Goal: Navigation & Orientation: Find specific page/section

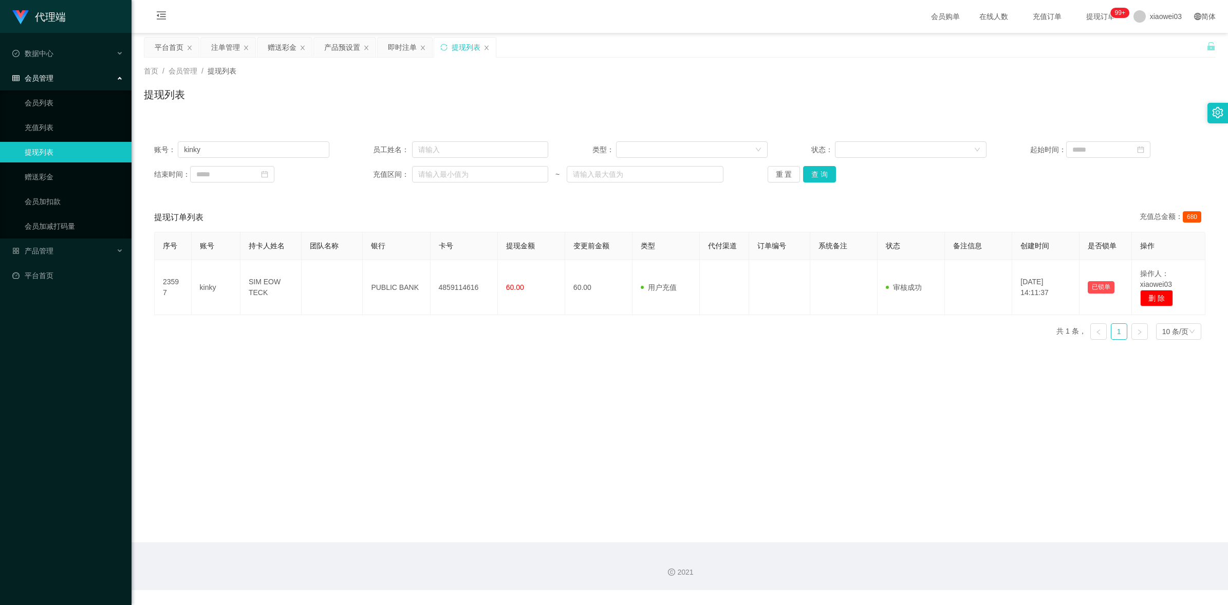
drag, startPoint x: 0, startPoint y: 0, endPoint x: 893, endPoint y: 184, distance: 911.3
click at [895, 184] on div "账号： kinky 员工姓名： 类型： 状态： 起始时间： 结束时间： 充值区间： ~ 重 置 查 询" at bounding box center [680, 162] width 1072 height 62
click at [48, 124] on link "充值列表" at bounding box center [74, 127] width 99 height 21
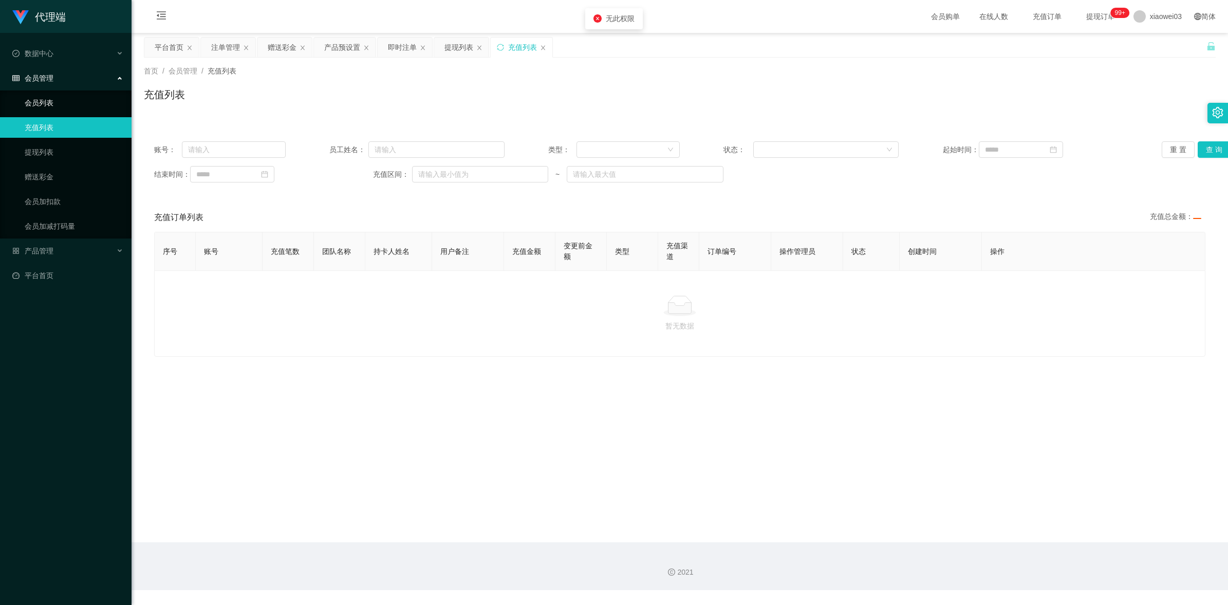
click at [70, 104] on link "会员列表" at bounding box center [74, 102] width 99 height 21
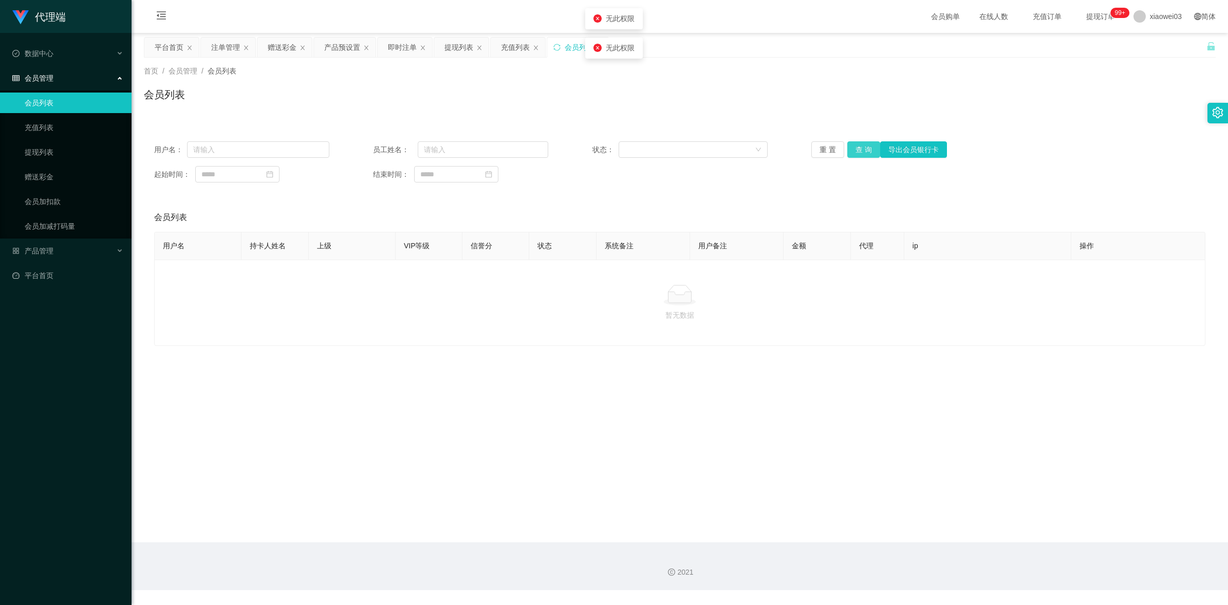
click at [869, 151] on button "查 询" at bounding box center [863, 149] width 33 height 16
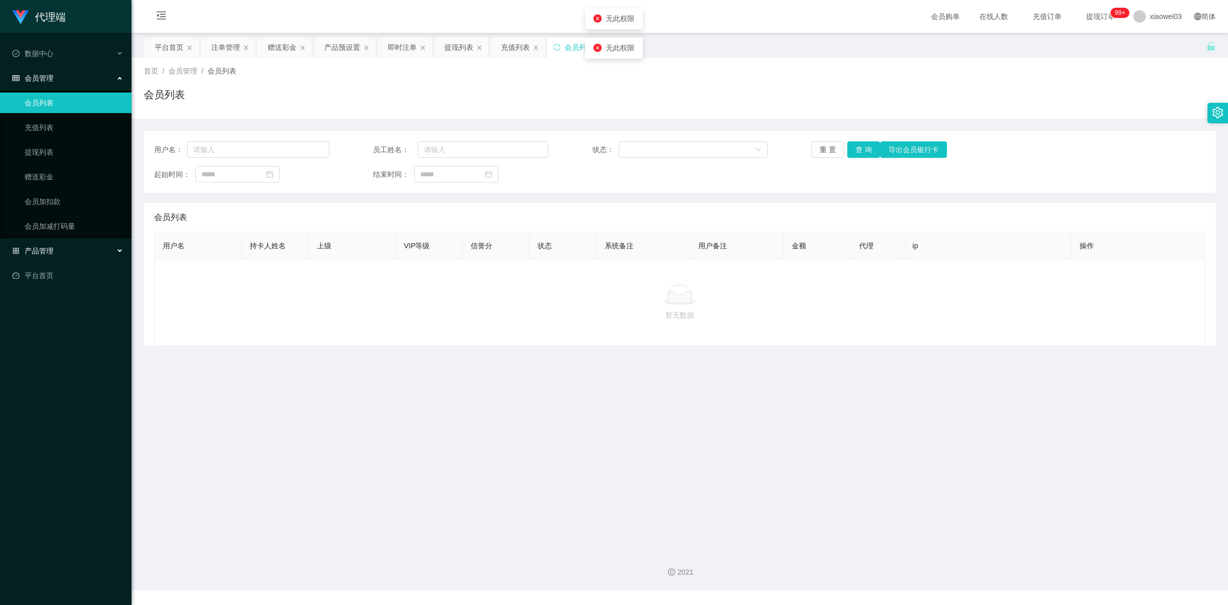
click at [61, 248] on div "产品管理" at bounding box center [66, 250] width 132 height 21
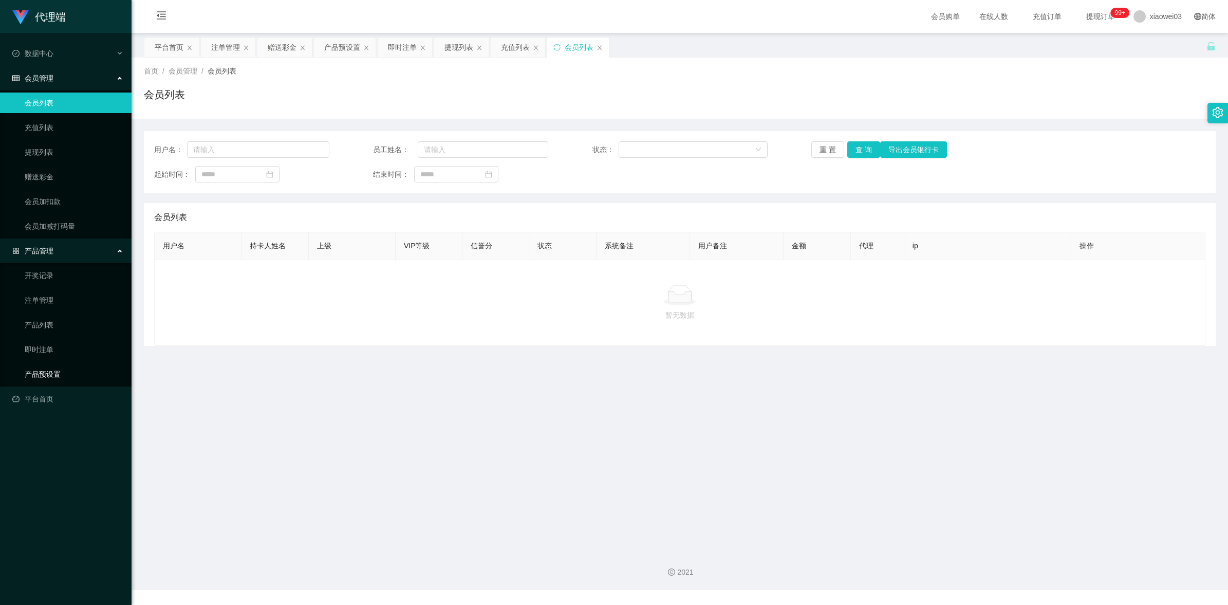
click at [57, 373] on link "产品预设置" at bounding box center [74, 374] width 99 height 21
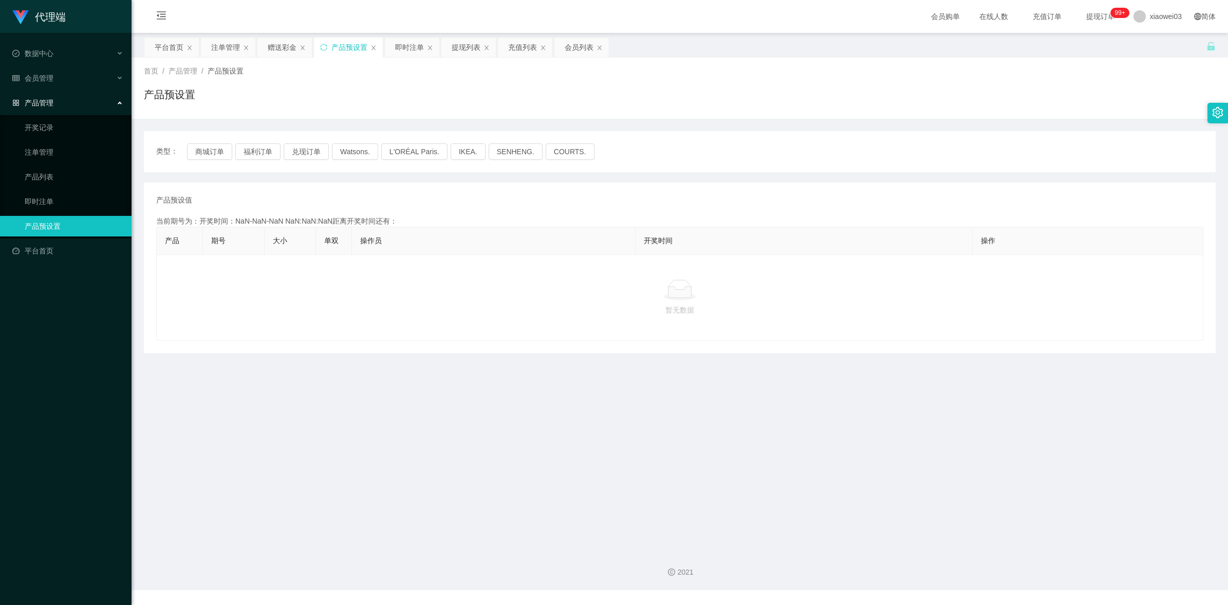
click at [102, 101] on div "产品管理" at bounding box center [66, 102] width 132 height 21
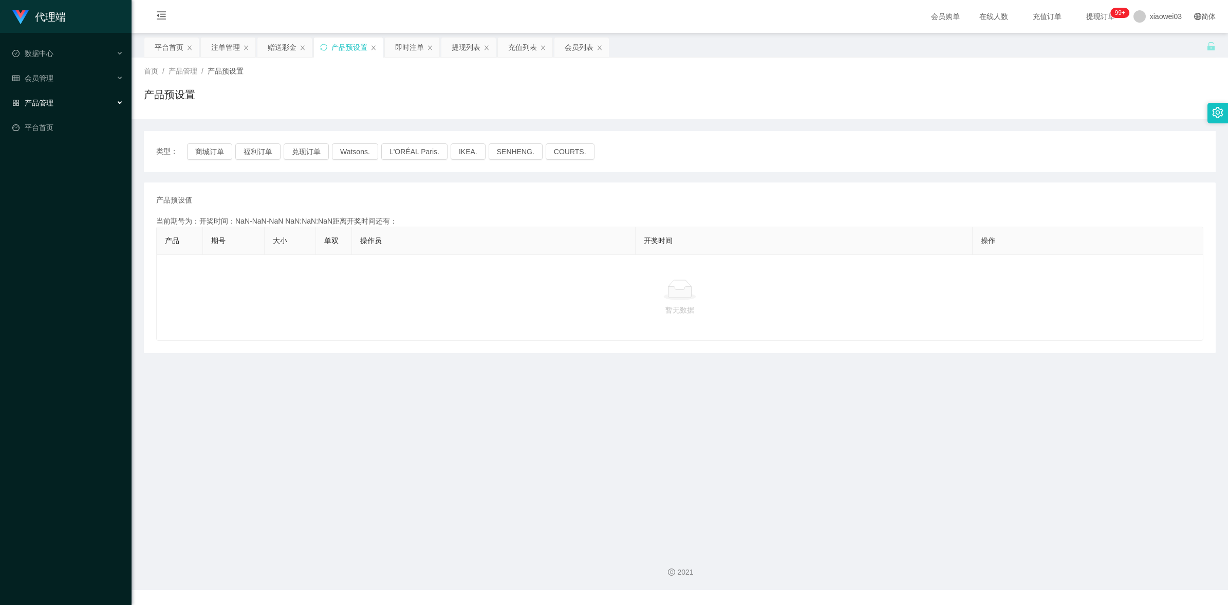
click at [102, 101] on div "产品管理" at bounding box center [66, 102] width 132 height 21
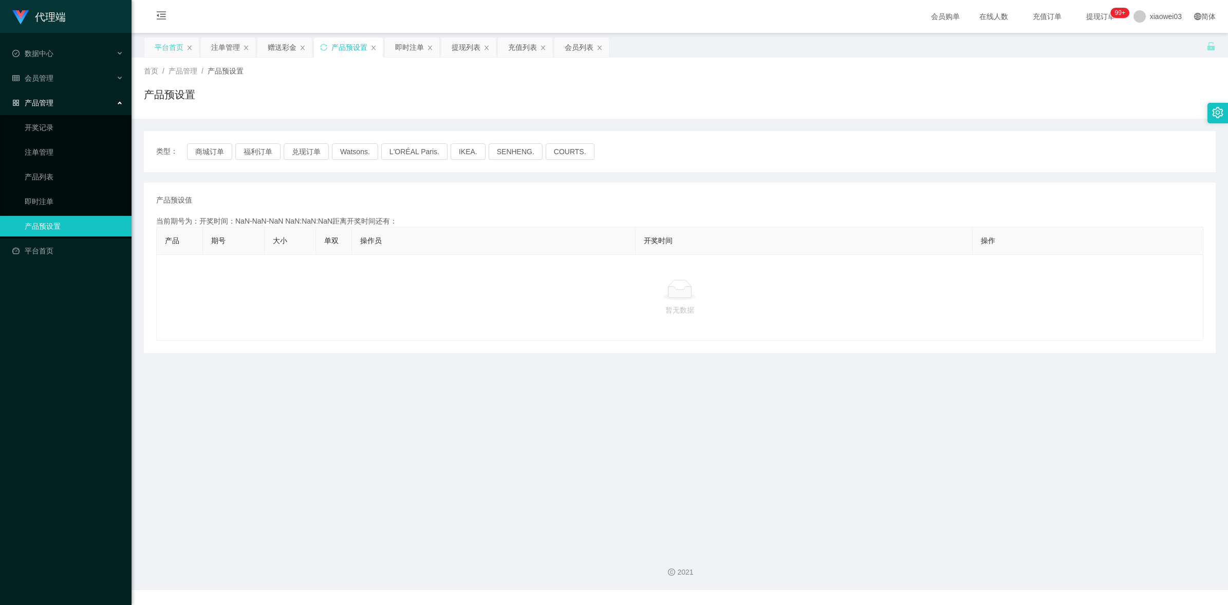
click at [173, 42] on div "平台首页" at bounding box center [169, 48] width 29 height 20
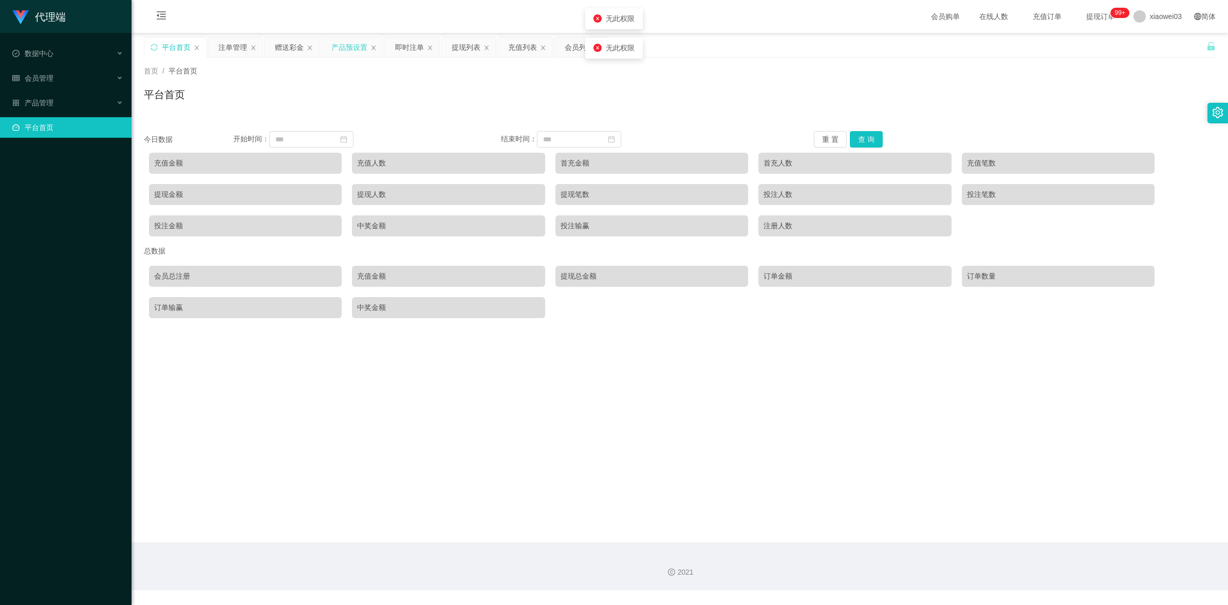
click at [361, 47] on div "产品预设置" at bounding box center [349, 48] width 36 height 20
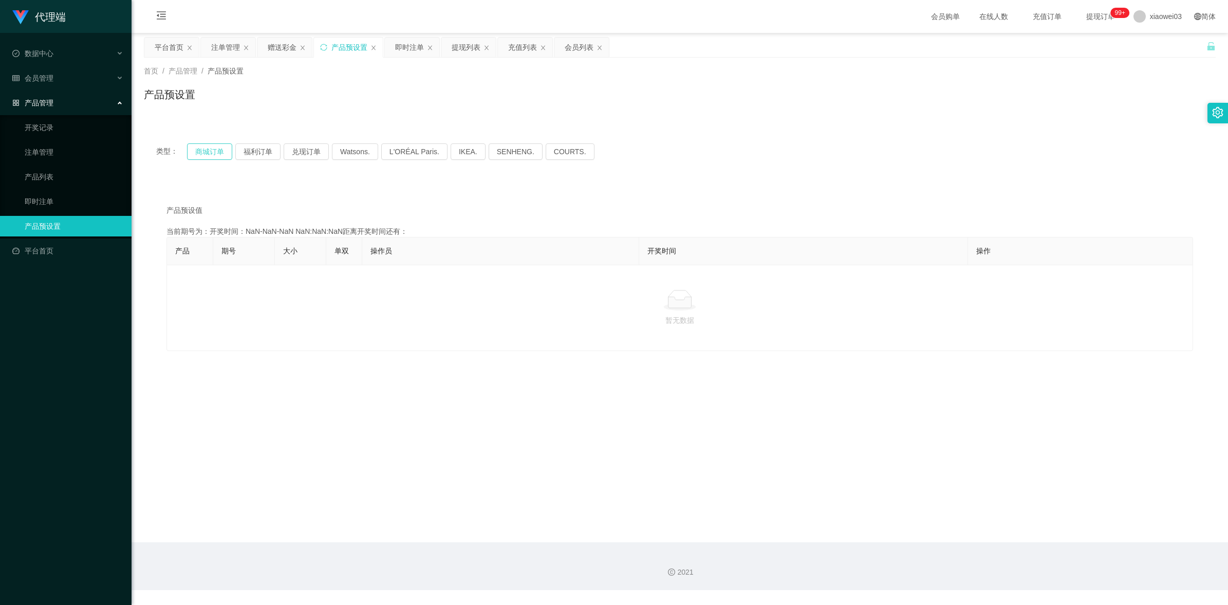
click at [208, 155] on button "商城订单" at bounding box center [209, 151] width 45 height 16
click at [205, 148] on button "商城订单" at bounding box center [209, 151] width 45 height 16
click at [262, 157] on button "福利订单" at bounding box center [257, 151] width 45 height 16
click at [206, 153] on button "商城订单" at bounding box center [209, 151] width 45 height 16
